Goal: Transaction & Acquisition: Obtain resource

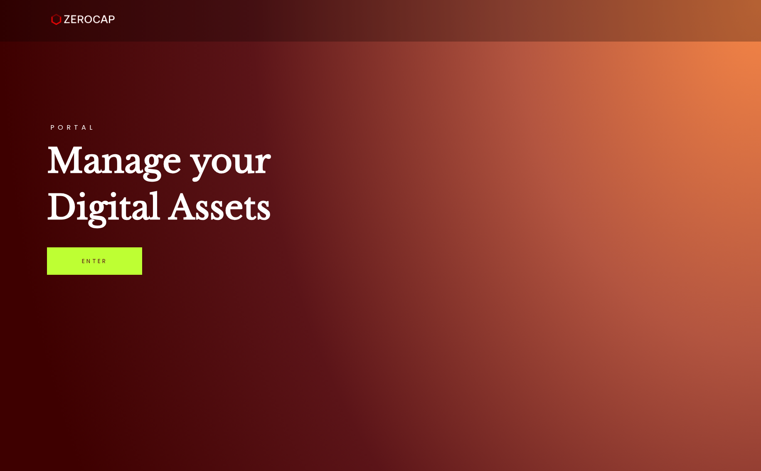
click at [102, 257] on link "Enter" at bounding box center [94, 260] width 95 height 27
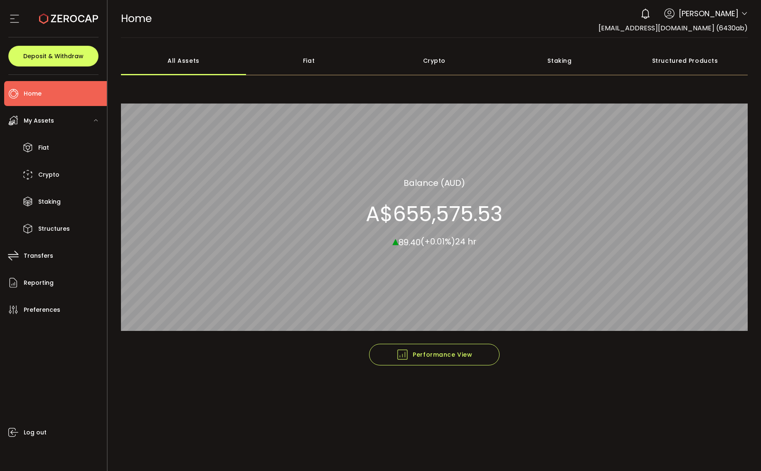
click at [311, 60] on div "Fiat" at bounding box center [308, 60] width 125 height 29
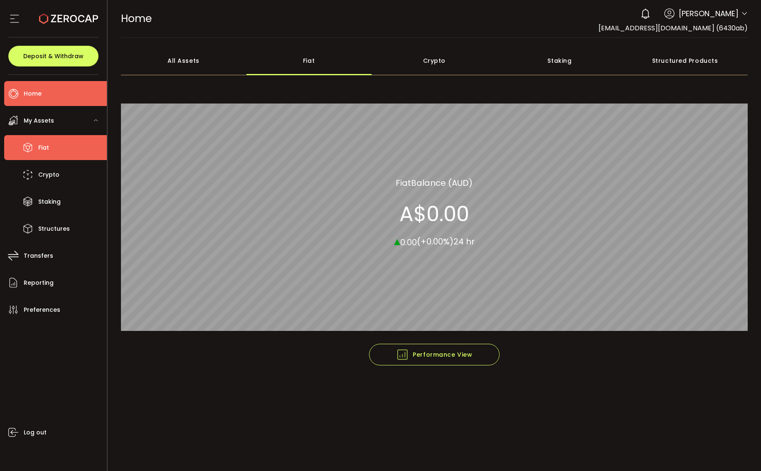
click at [29, 145] on icon at bounding box center [28, 147] width 12 height 12
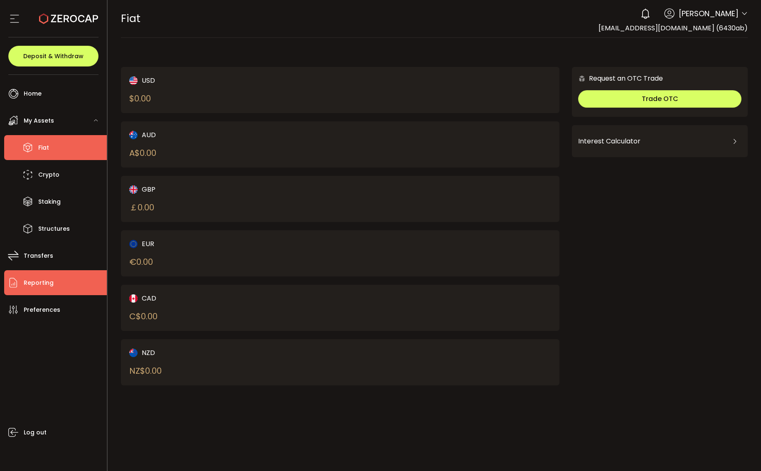
click at [44, 280] on span "Reporting" at bounding box center [39, 283] width 30 height 12
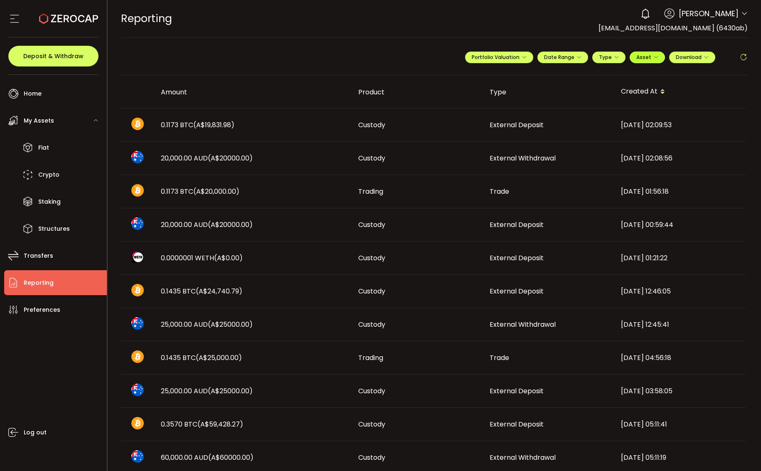
click at [642, 56] on span "Asset" at bounding box center [643, 57] width 15 height 7
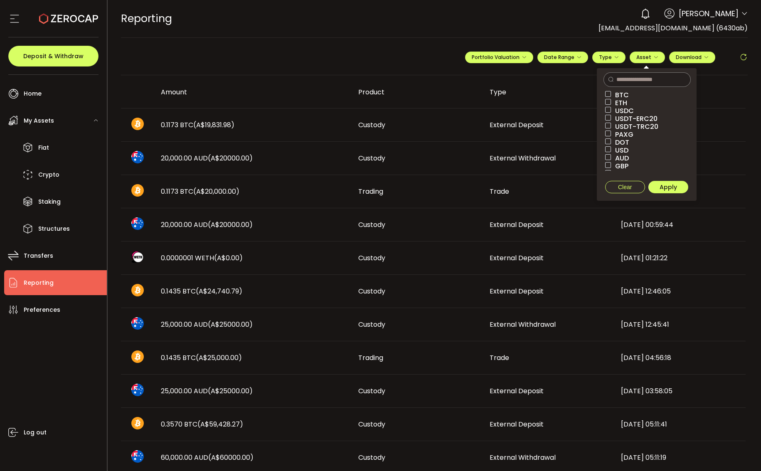
click at [617, 157] on span "AUD" at bounding box center [620, 158] width 18 height 8
click at [666, 186] on span "Apply" at bounding box center [667, 187] width 17 height 8
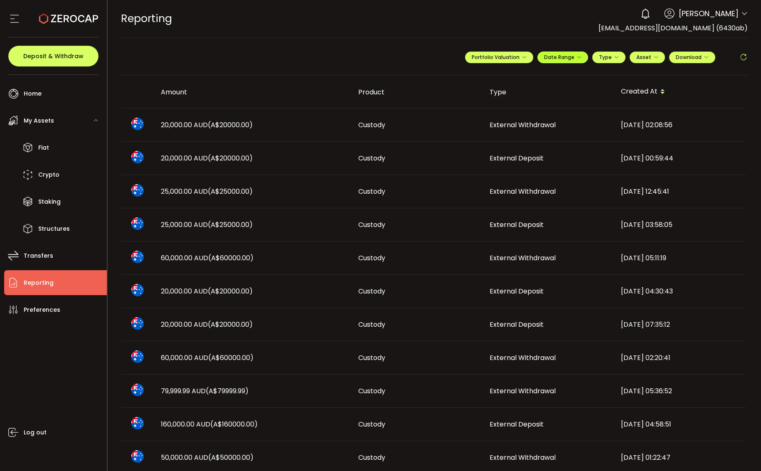
click at [577, 56] on icon "button" at bounding box center [578, 57] width 5 height 5
click at [504, 73] on icon at bounding box center [508, 74] width 10 height 8
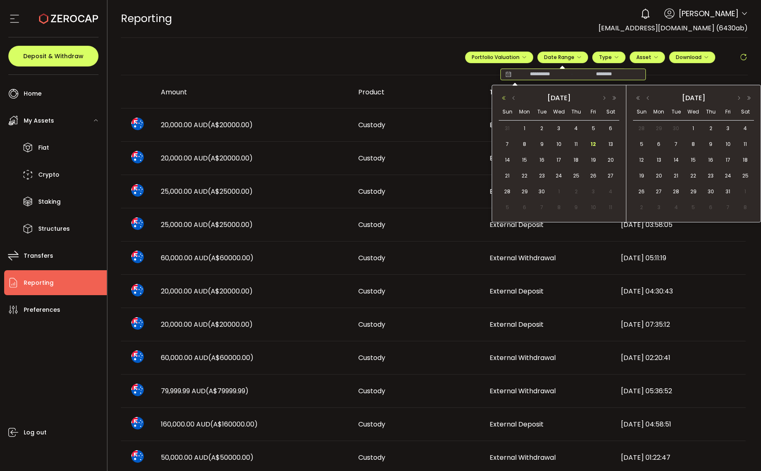
click at [503, 98] on button "button" at bounding box center [503, 98] width 10 height 6
click at [559, 128] on span "1" at bounding box center [559, 128] width 10 height 10
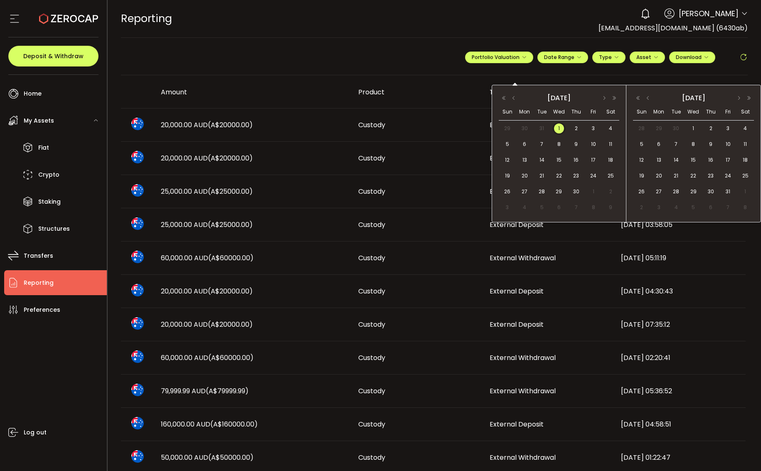
click at [457, 109] on td "Custody" at bounding box center [416, 124] width 131 height 33
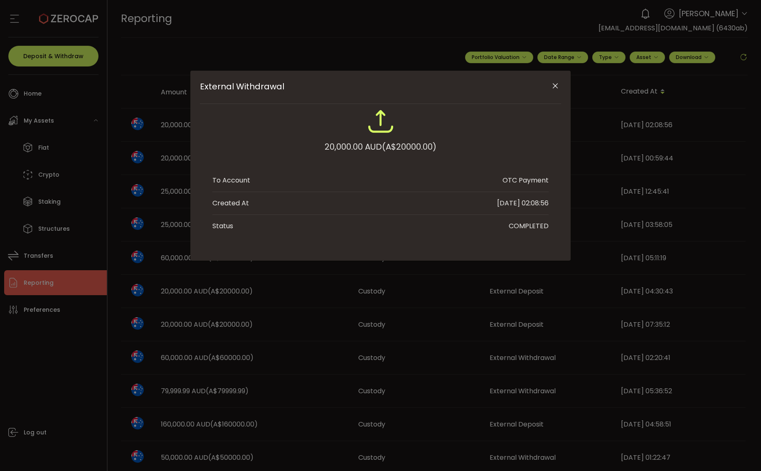
click at [376, 125] on img "External Withdrawal" at bounding box center [380, 121] width 27 height 27
click at [555, 86] on icon "Close" at bounding box center [555, 86] width 8 height 8
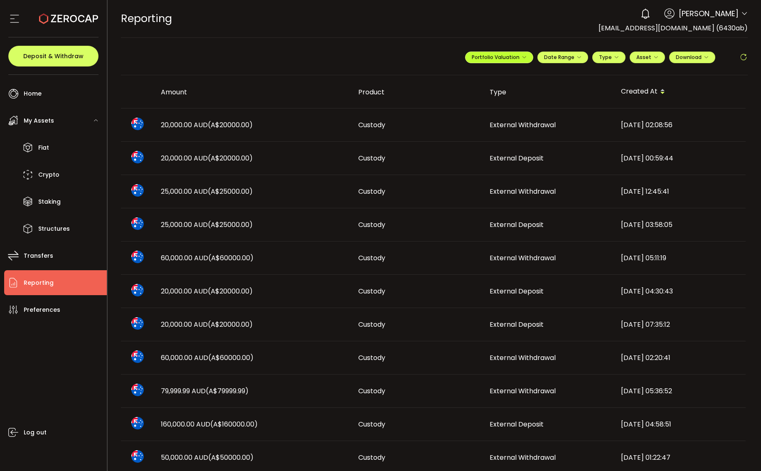
click at [521, 56] on icon "button" at bounding box center [523, 57] width 5 height 5
click at [705, 55] on icon "button" at bounding box center [705, 57] width 5 height 5
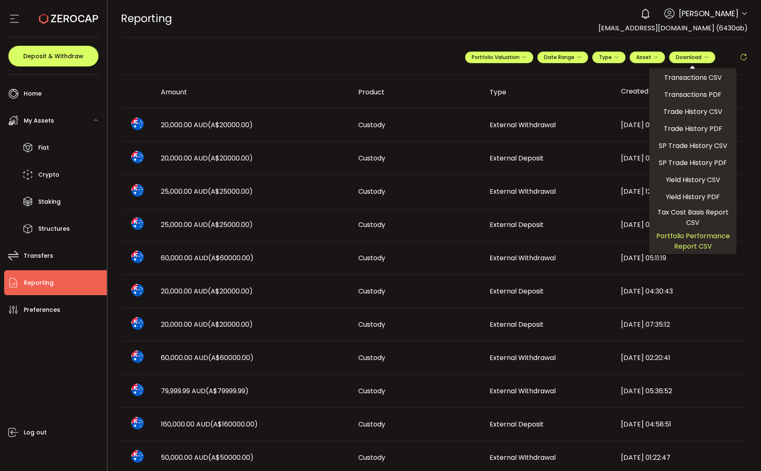
click at [694, 232] on span "Portfolio Performance Report CSV" at bounding box center [692, 241] width 81 height 21
click at [695, 60] on span "Download" at bounding box center [691, 57] width 33 height 7
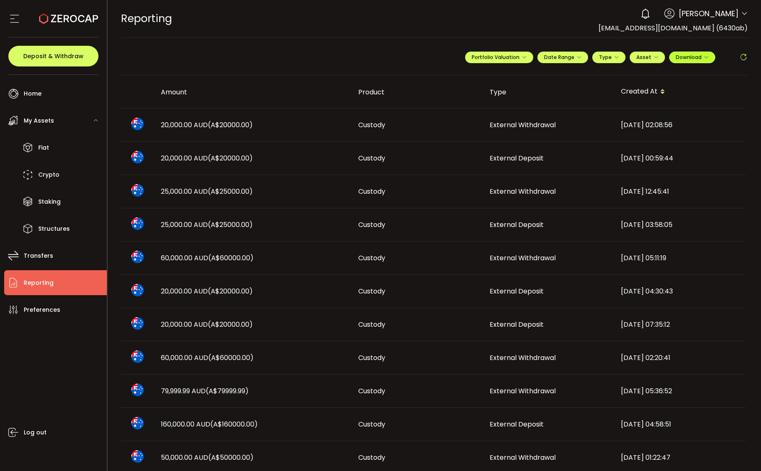
click at [706, 58] on button "Download" at bounding box center [692, 58] width 46 height 12
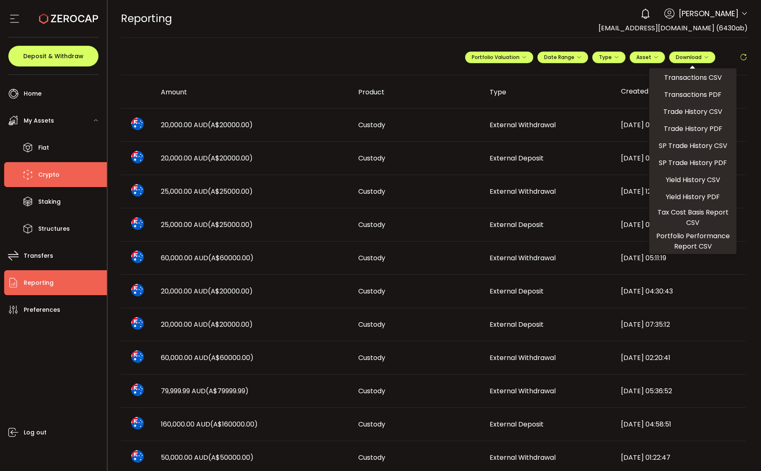
click at [47, 173] on span "Crypto" at bounding box center [48, 175] width 21 height 12
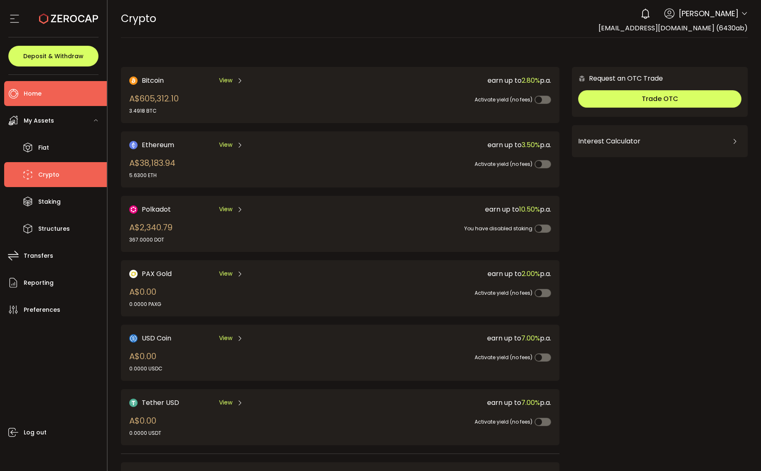
click at [33, 93] on span "Home" at bounding box center [33, 94] width 18 height 12
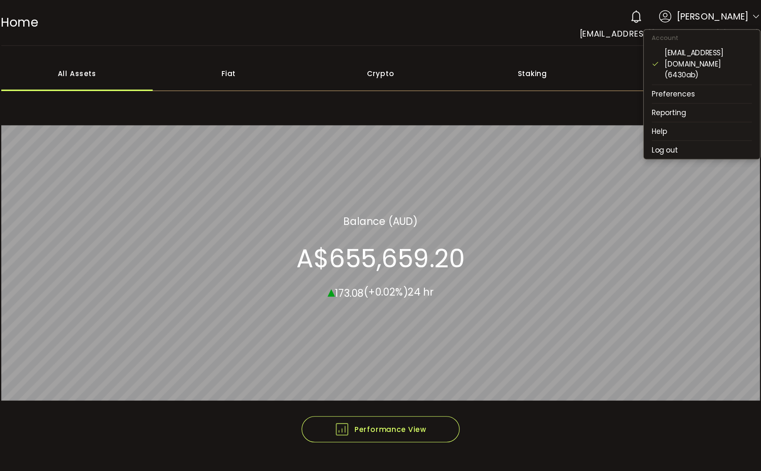
click at [744, 15] on icon at bounding box center [744, 13] width 7 height 7
click at [672, 116] on li "Log out" at bounding box center [699, 123] width 96 height 15
